Goal: Information Seeking & Learning: Learn about a topic

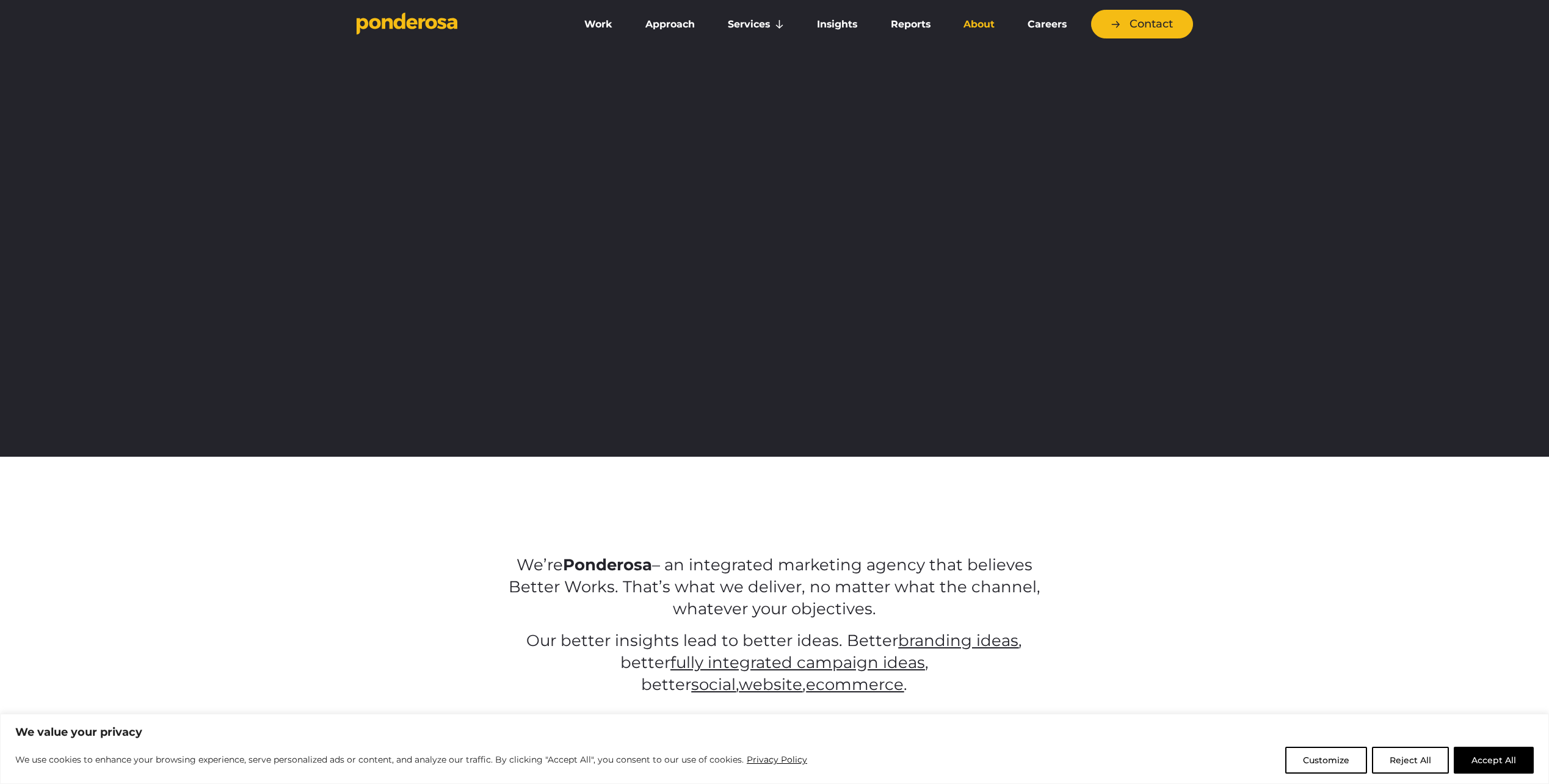
click at [980, 25] on link "About" at bounding box center [978, 25] width 59 height 26
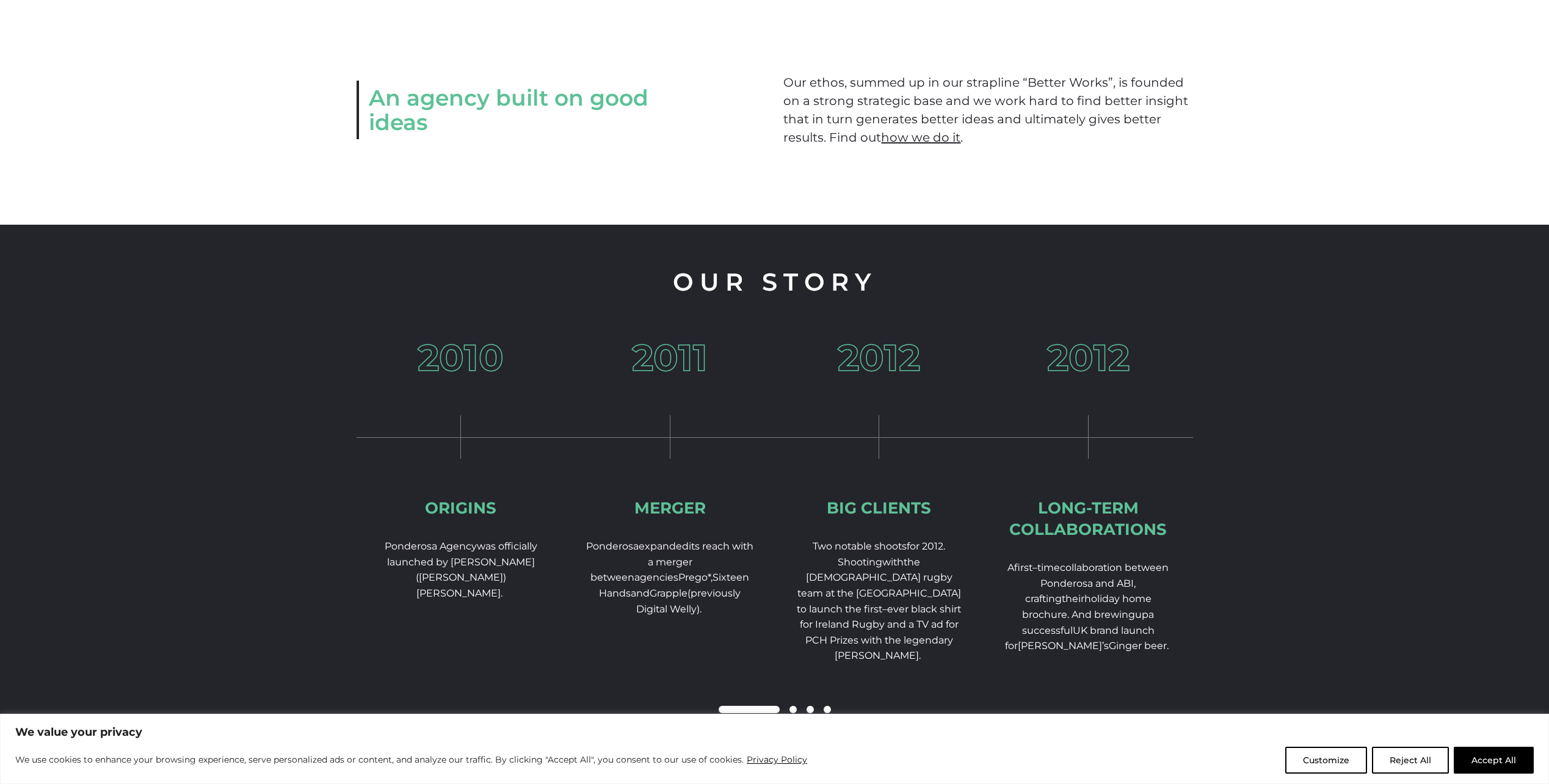
scroll to position [1587, 0]
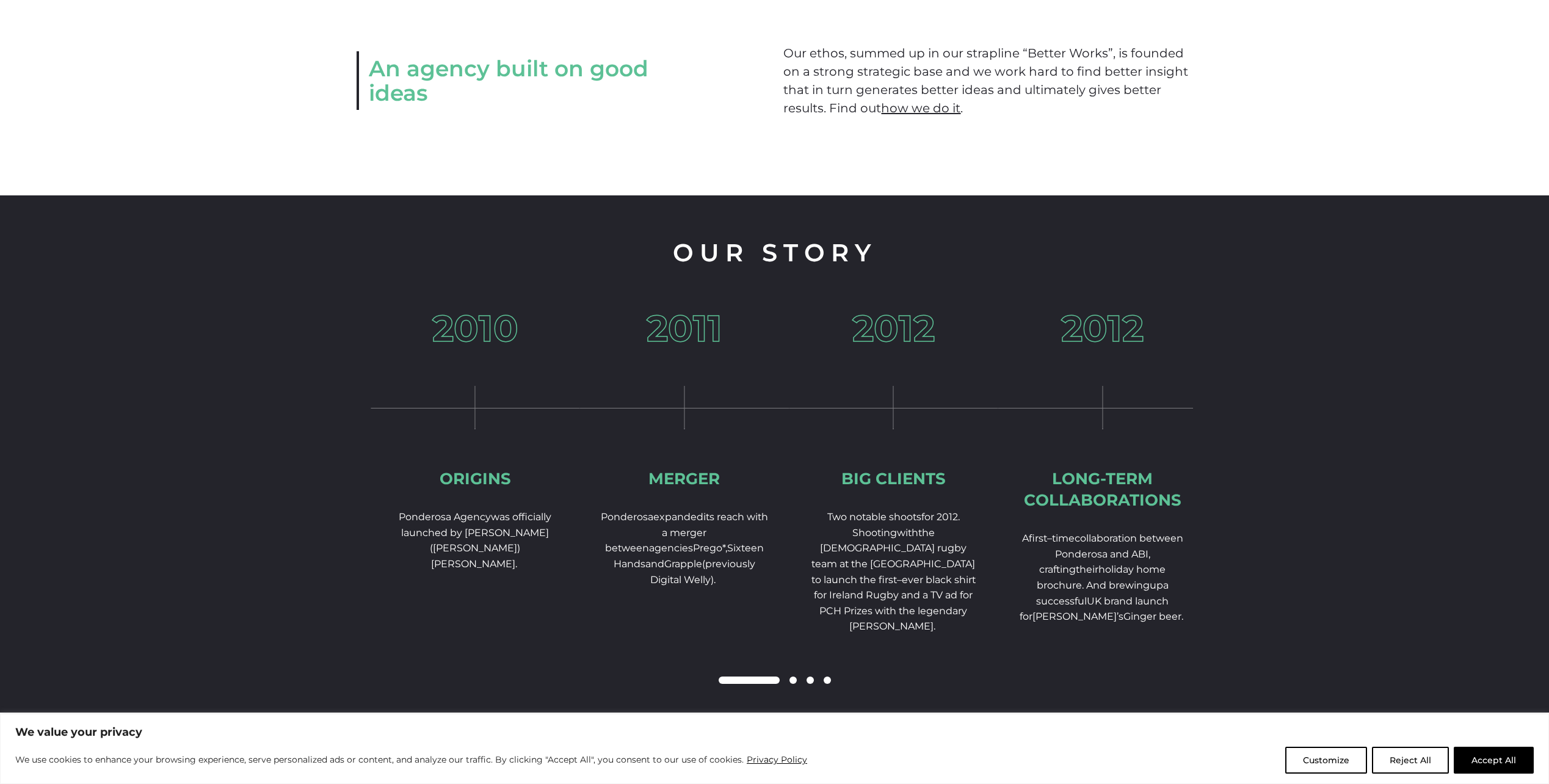
click at [629, 522] on span "Ponderosa" at bounding box center [627, 517] width 52 height 12
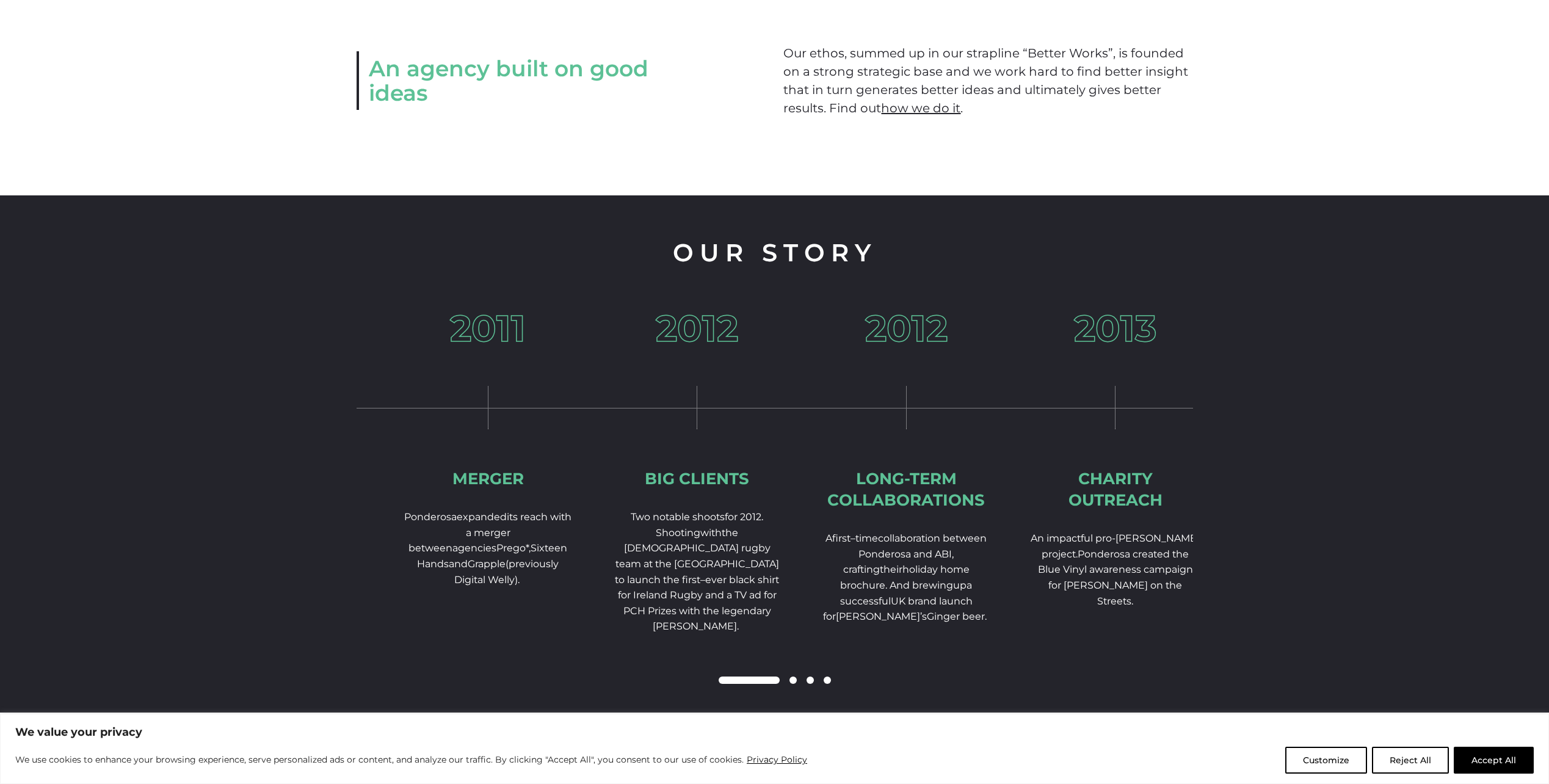
click at [519, 526] on p "Ponderosa expand ed its reach with a merger between agencies Prego* , Sixteen H…" at bounding box center [488, 548] width 170 height 78
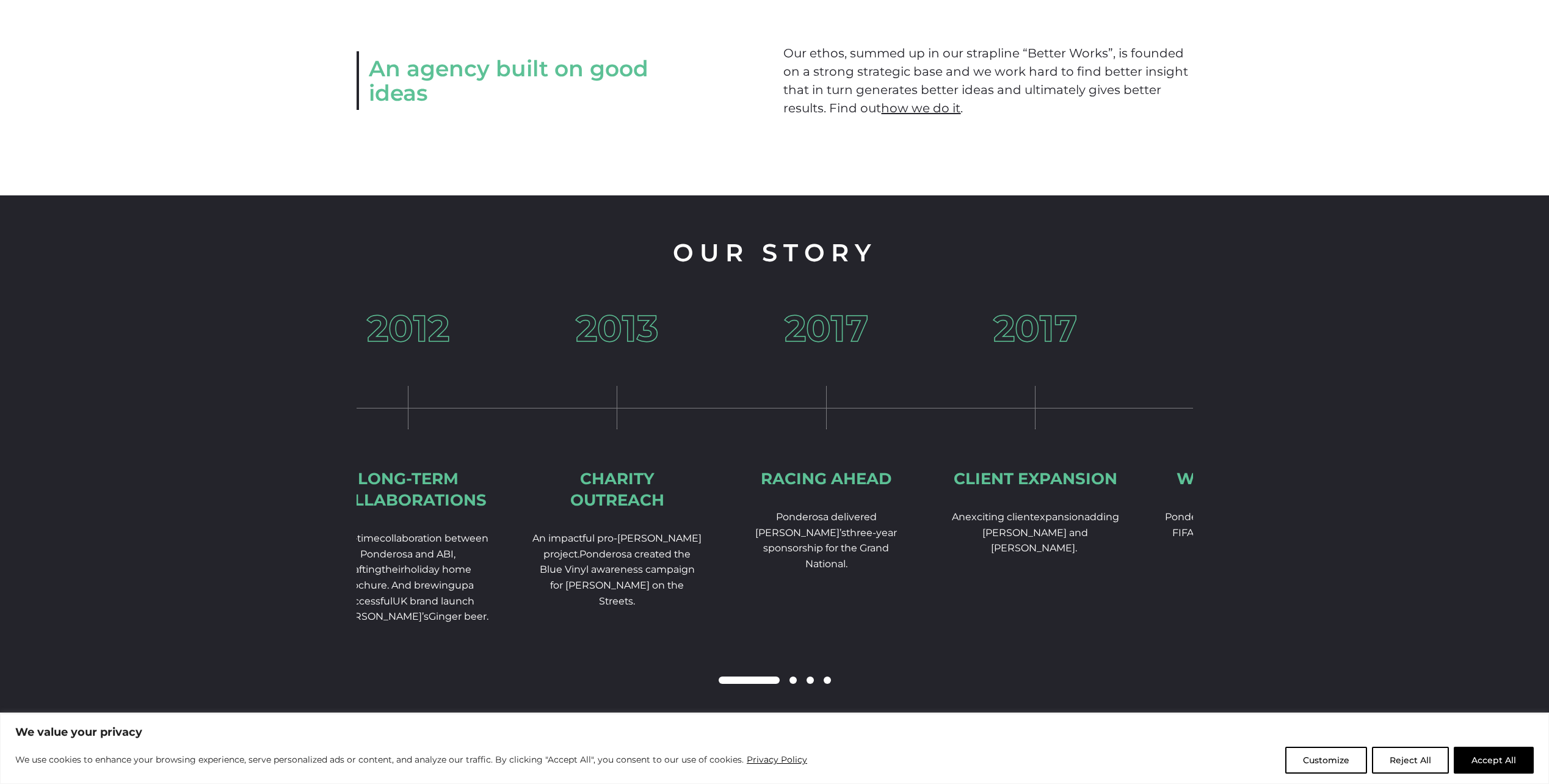
click at [365, 541] on div "2012 Long-term collaborations A first – time collaboration between Ponderosa an…" at bounding box center [408, 506] width 209 height 392
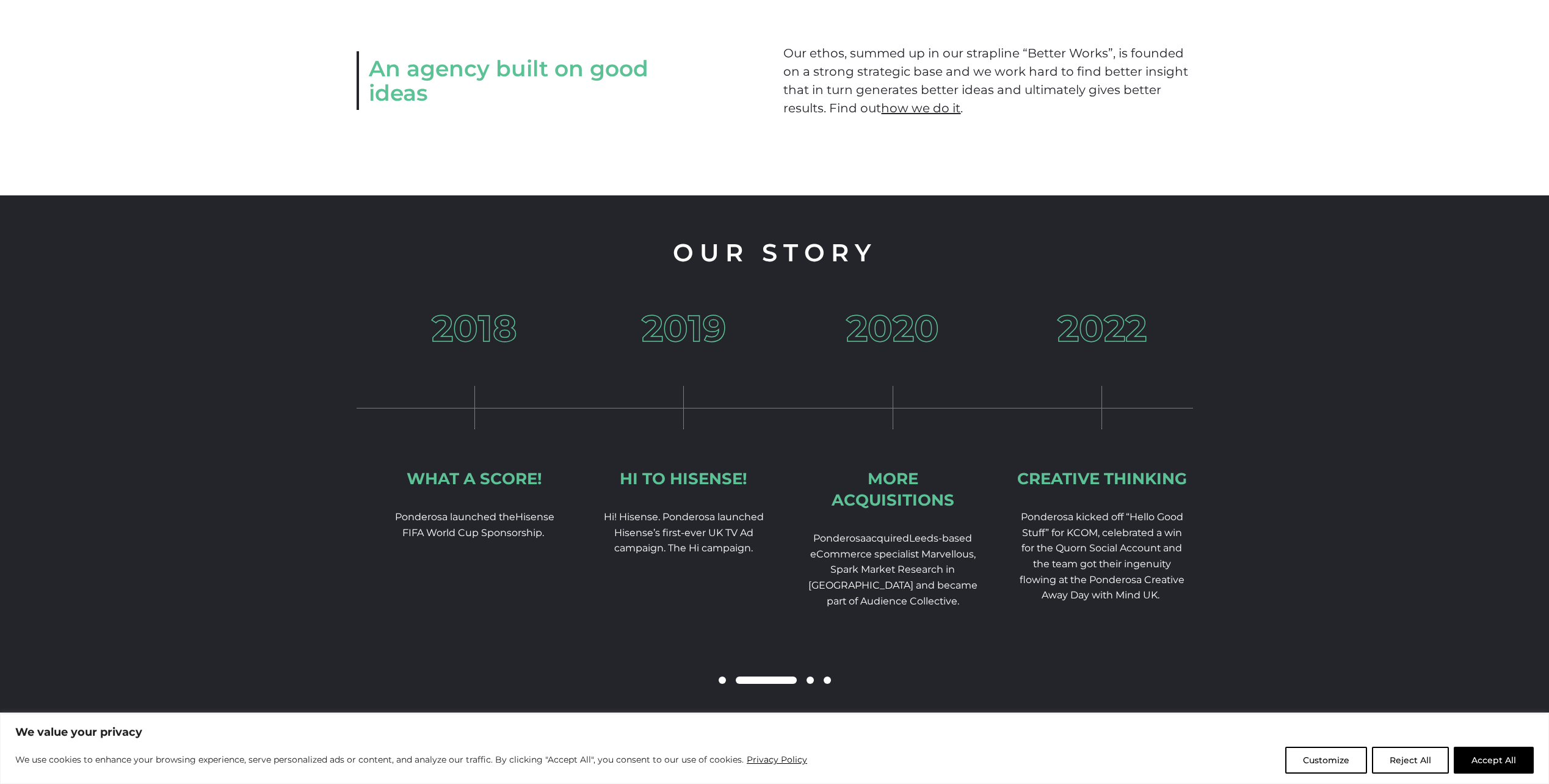
click at [459, 487] on div "2018 What a score! Ponderosa launch ed the Hisense FIFA World Cup Sponsorship." at bounding box center [474, 464] width 209 height 308
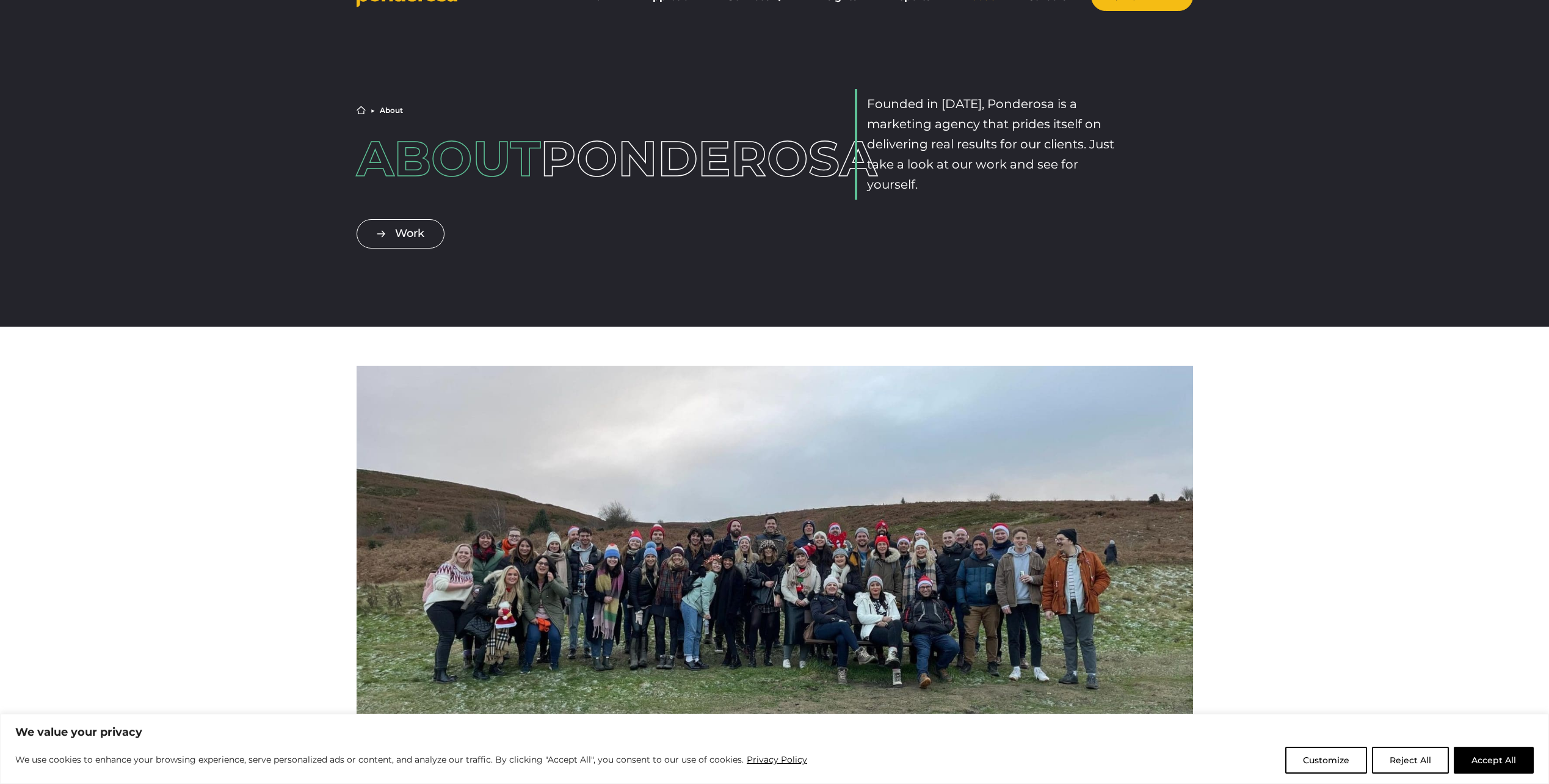
scroll to position [0, 0]
